Goal: Go to known website: Access a specific website the user already knows

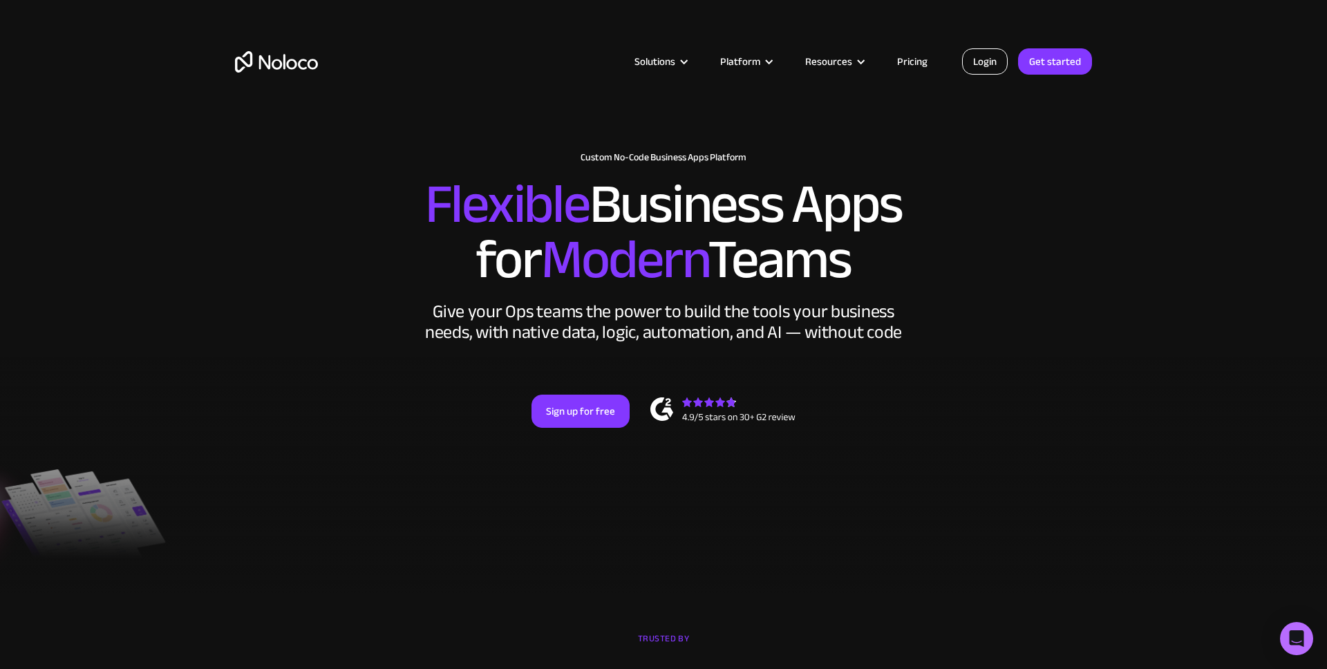
click at [978, 57] on link "Login" at bounding box center [985, 61] width 46 height 26
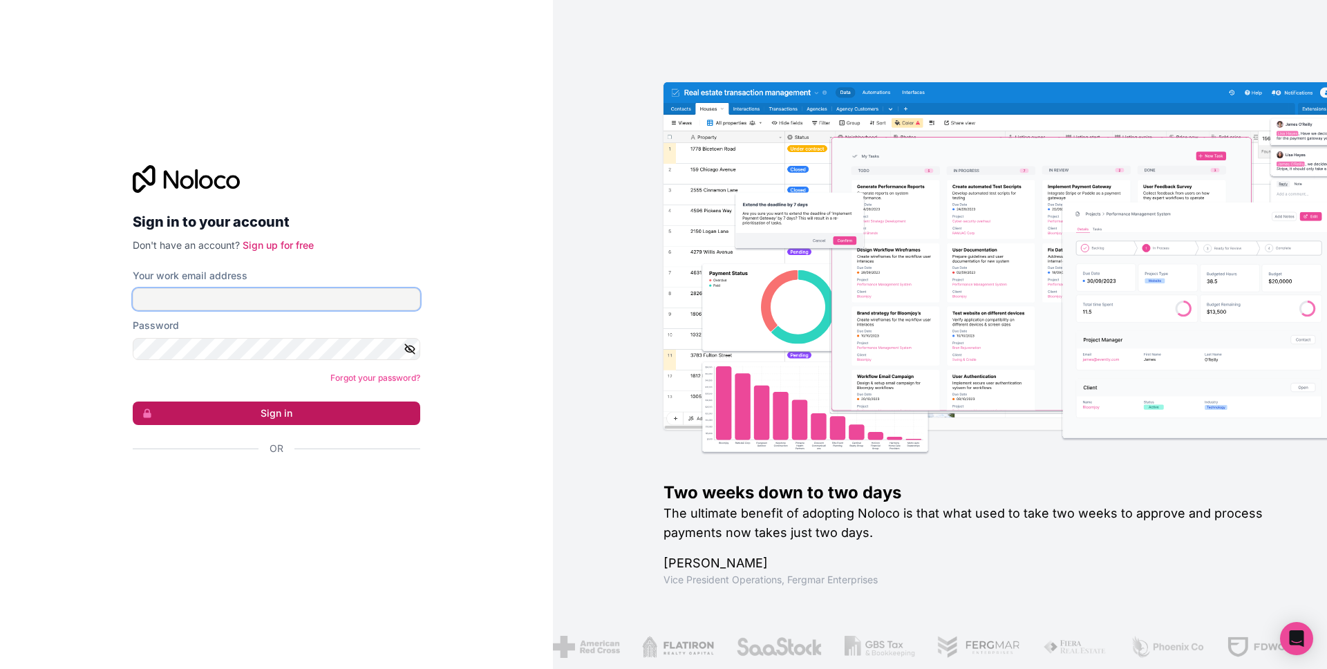
type input "your@make-app.de"
click at [351, 420] on button "Sign in" at bounding box center [277, 414] width 288 height 24
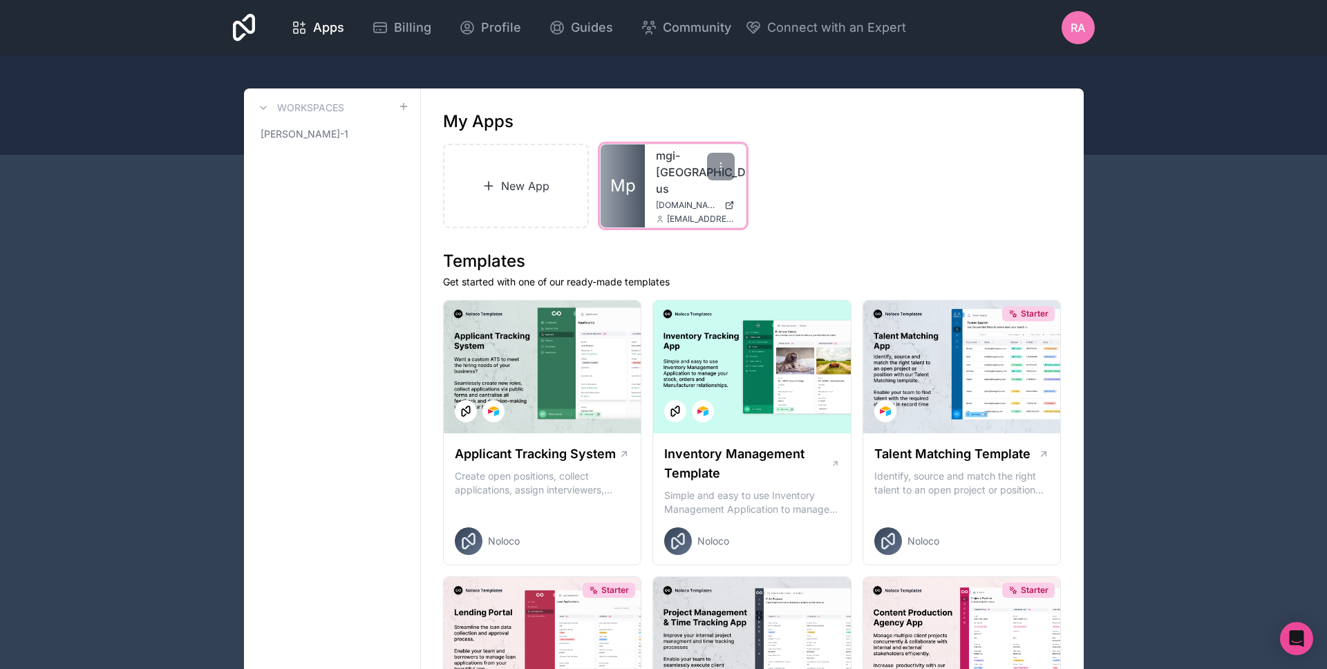
click at [679, 156] on link "mgi-uk-us" at bounding box center [695, 172] width 79 height 50
